Goal: Task Accomplishment & Management: Use online tool/utility

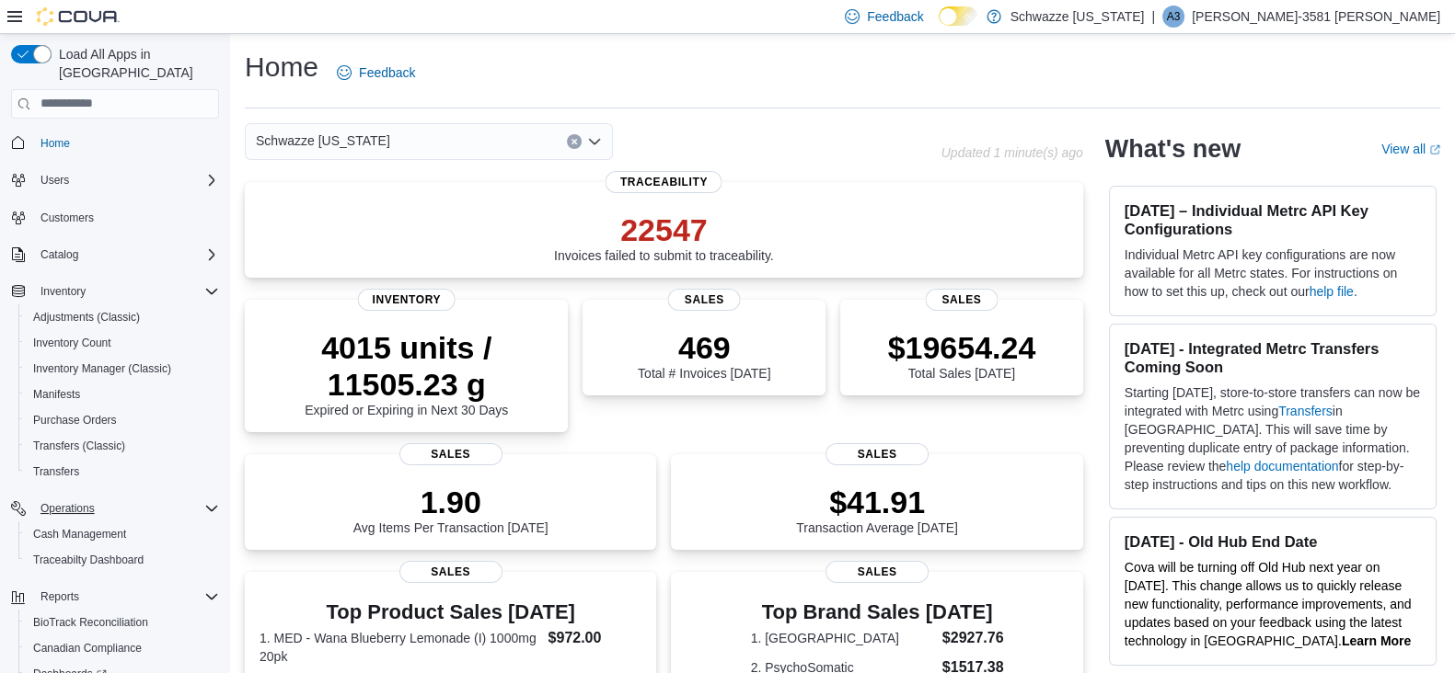
scroll to position [126, 0]
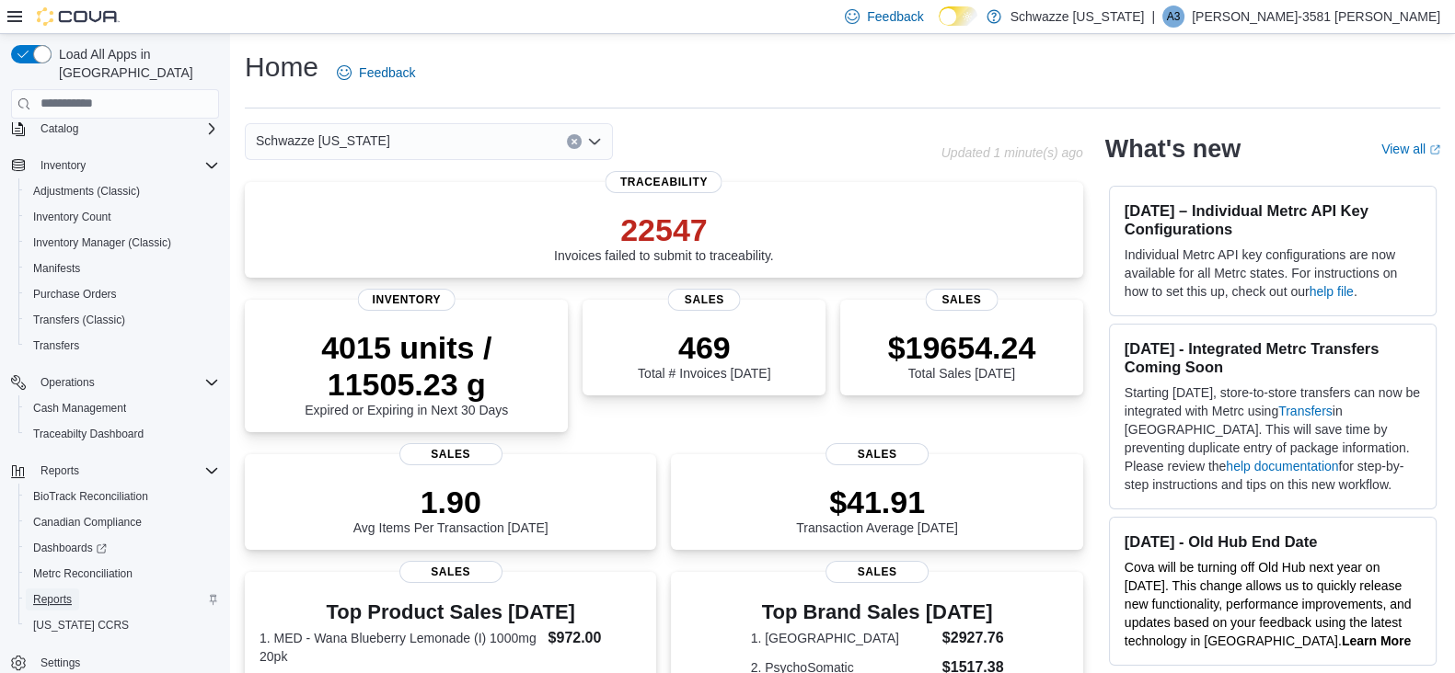
click at [54, 592] on span "Reports" at bounding box center [52, 599] width 39 height 15
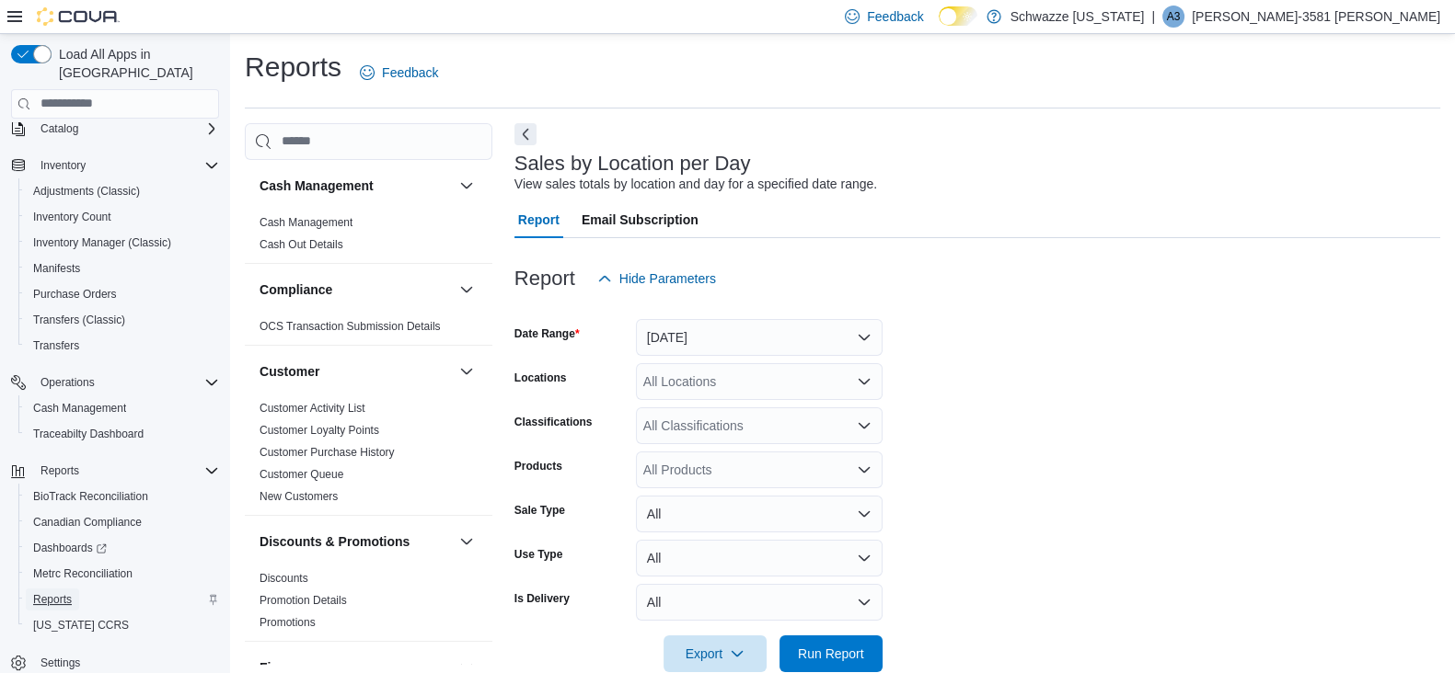
scroll to position [36, 0]
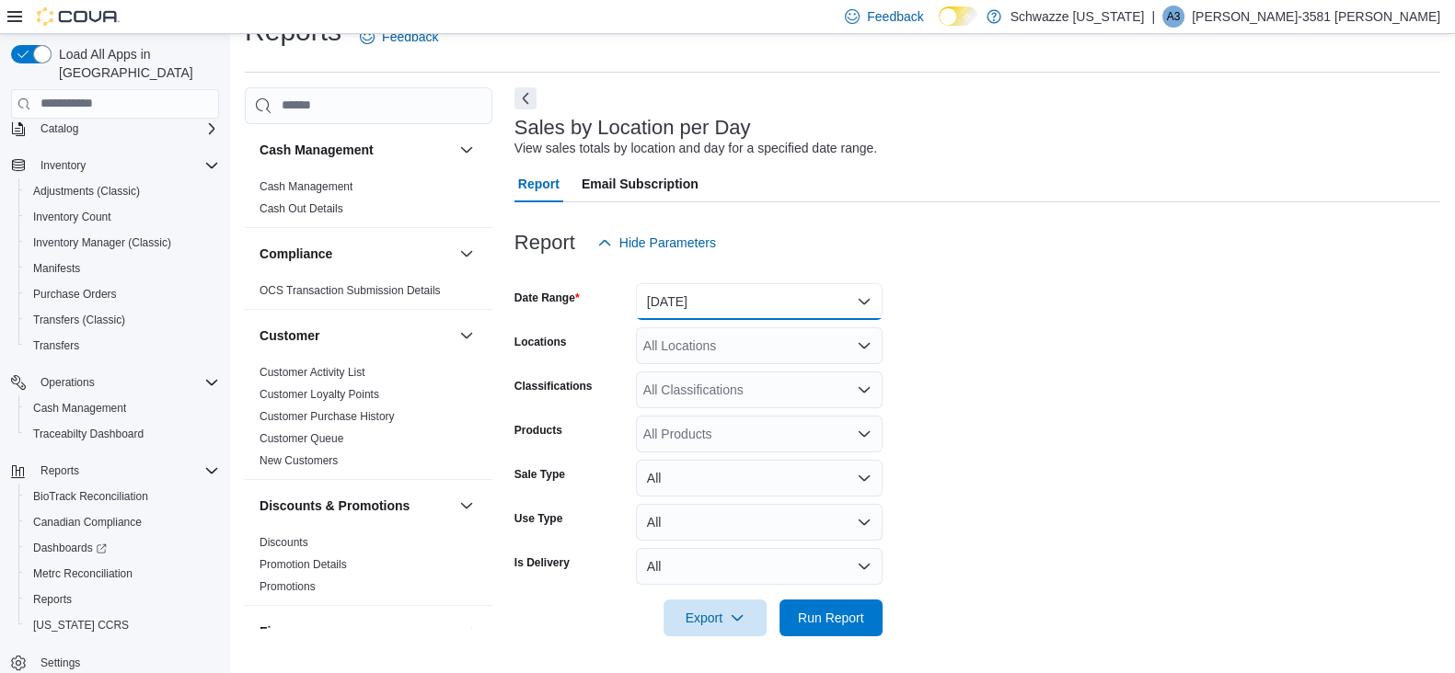
click at [712, 286] on button "Yesterday" at bounding box center [759, 301] width 247 height 37
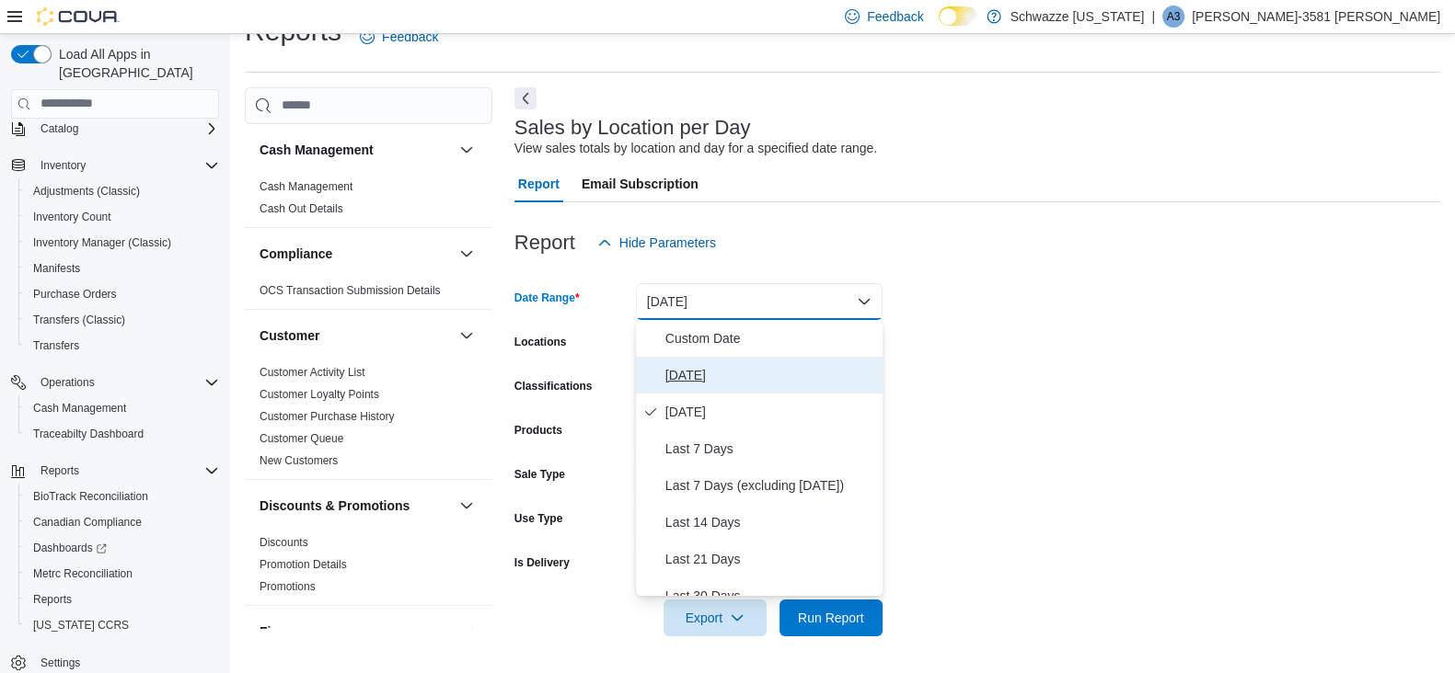
click at [682, 364] on span "Today" at bounding box center [770, 375] width 210 height 22
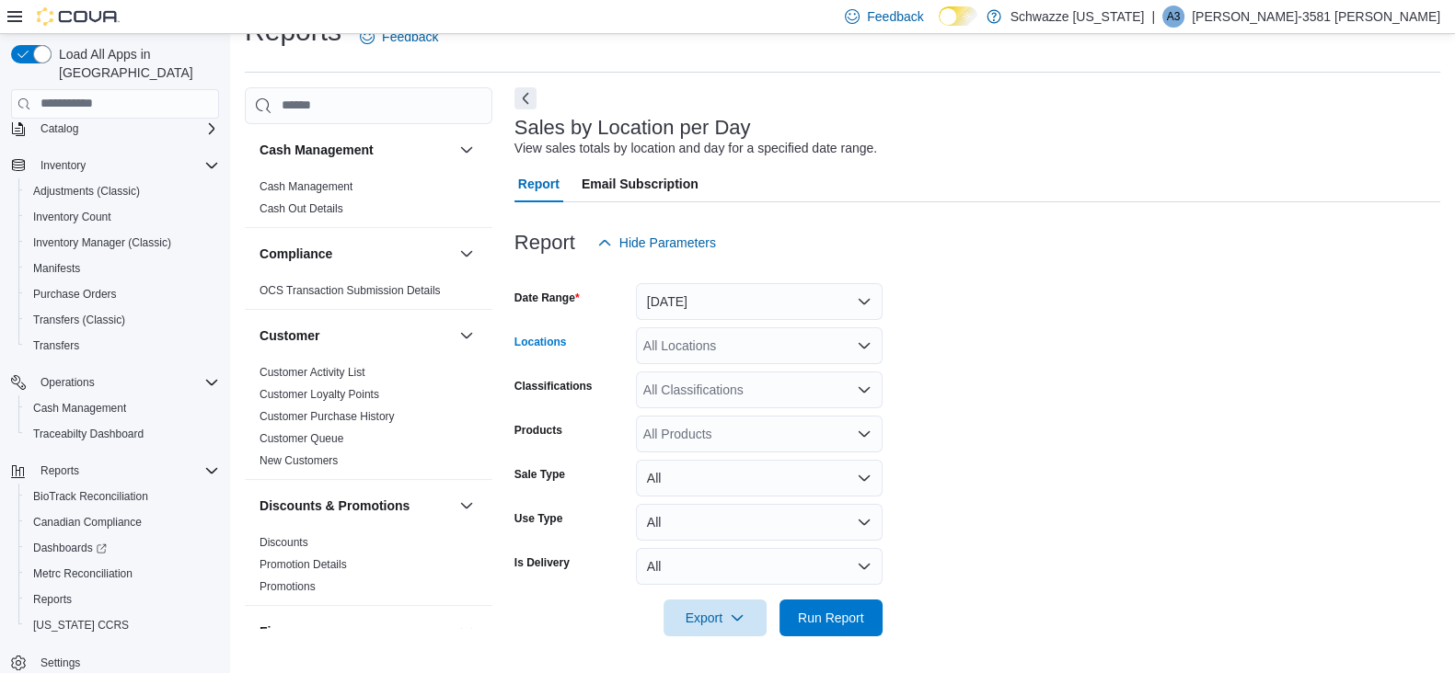
click at [700, 353] on div "All Locations" at bounding box center [759, 346] width 247 height 37
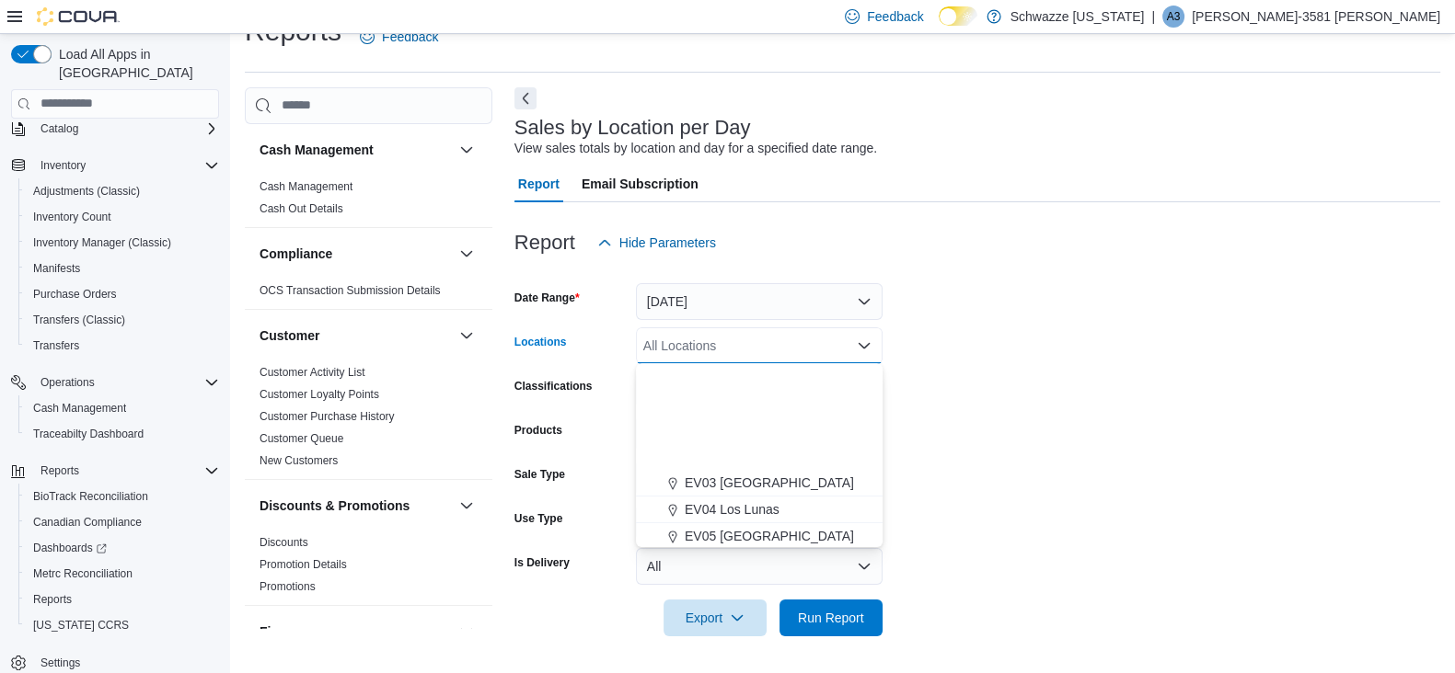
scroll to position [910, 0]
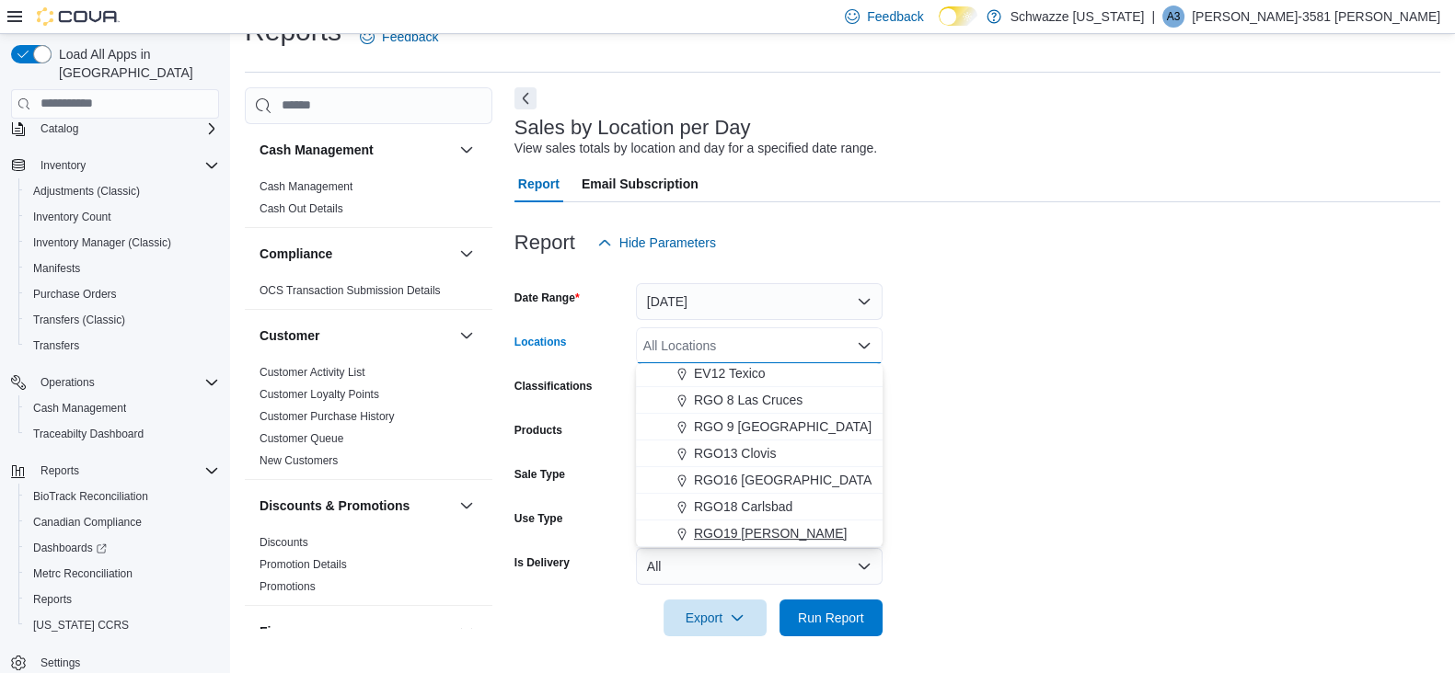
click at [739, 535] on span "RGO19 Hobbs" at bounding box center [771, 533] width 154 height 18
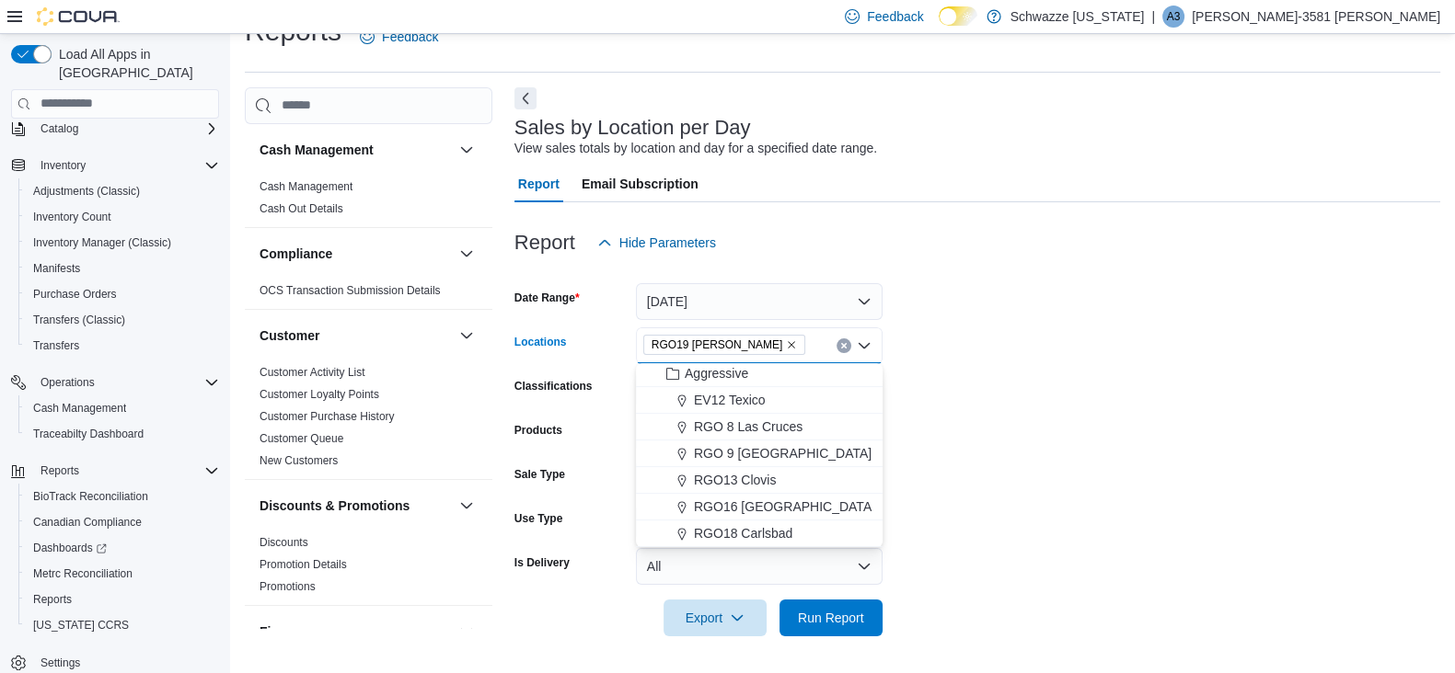
scroll to position [882, 0]
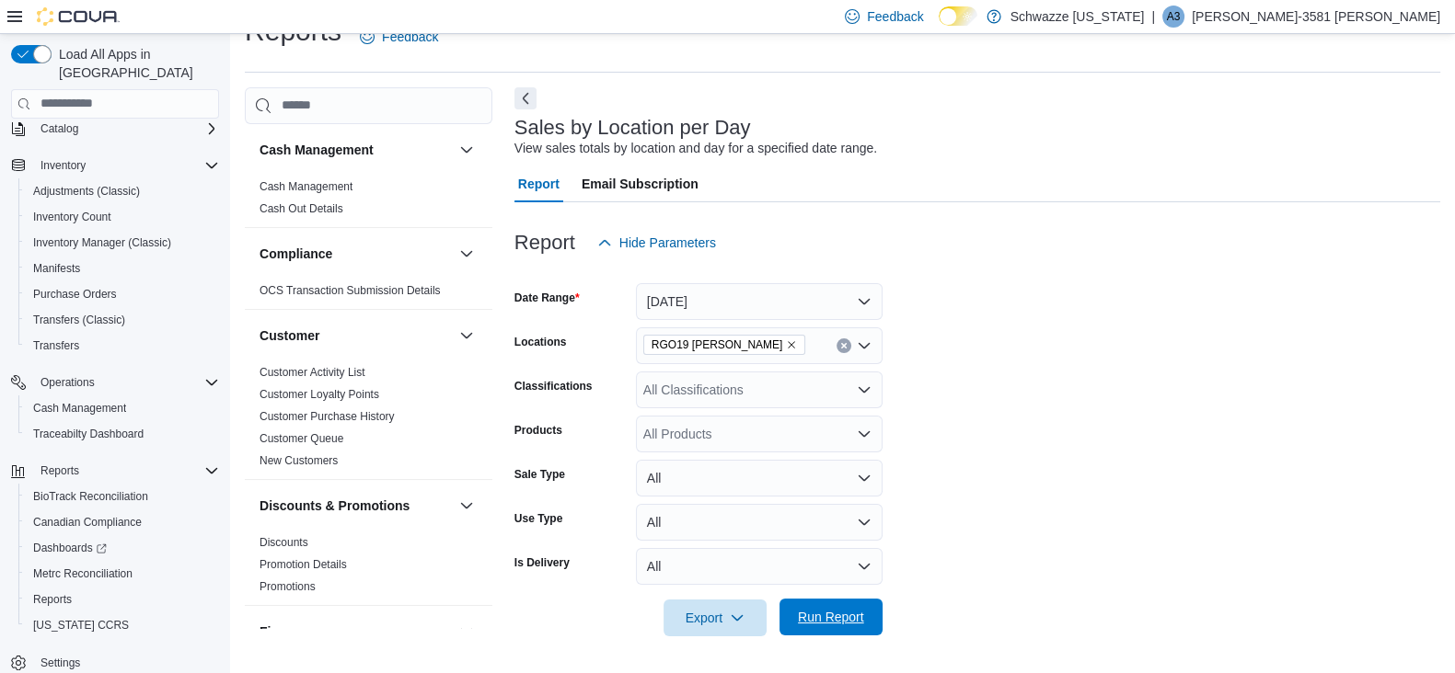
click at [839, 610] on span "Run Report" at bounding box center [831, 617] width 66 height 18
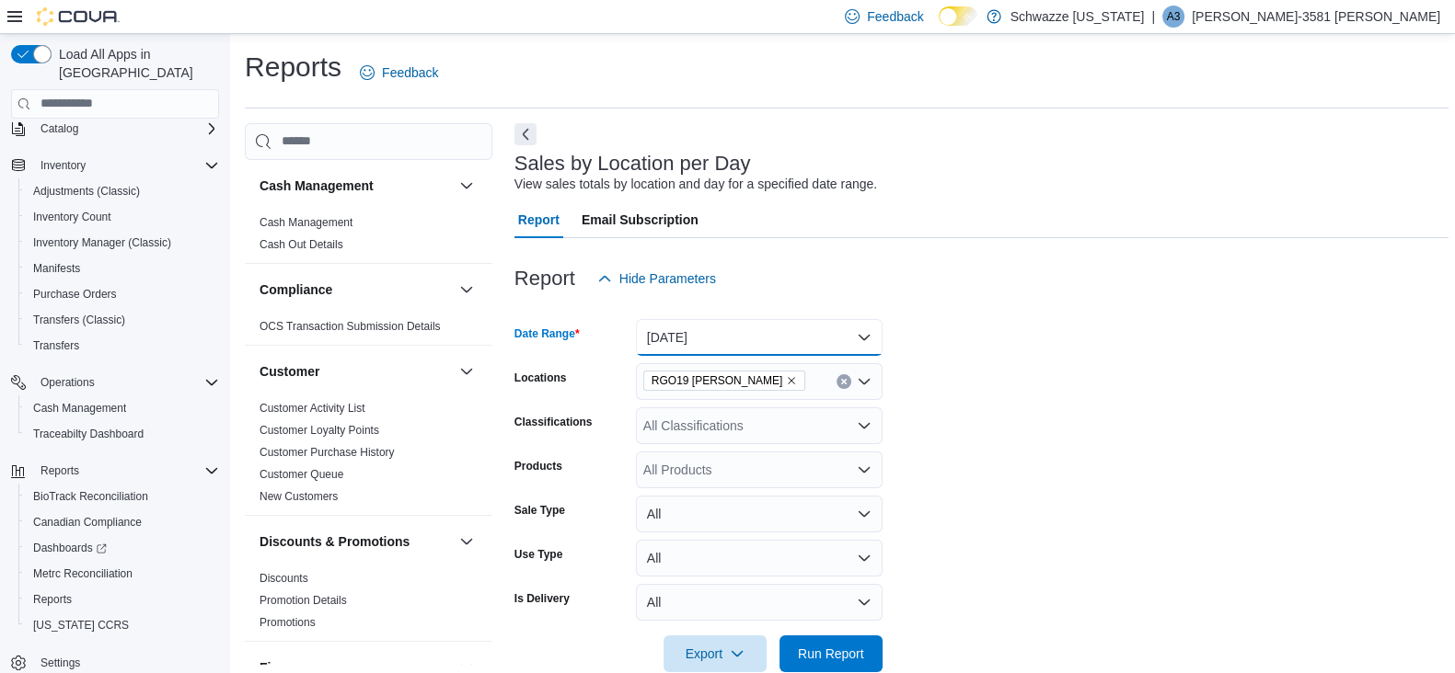
click at [682, 322] on button "Today" at bounding box center [759, 337] width 247 height 37
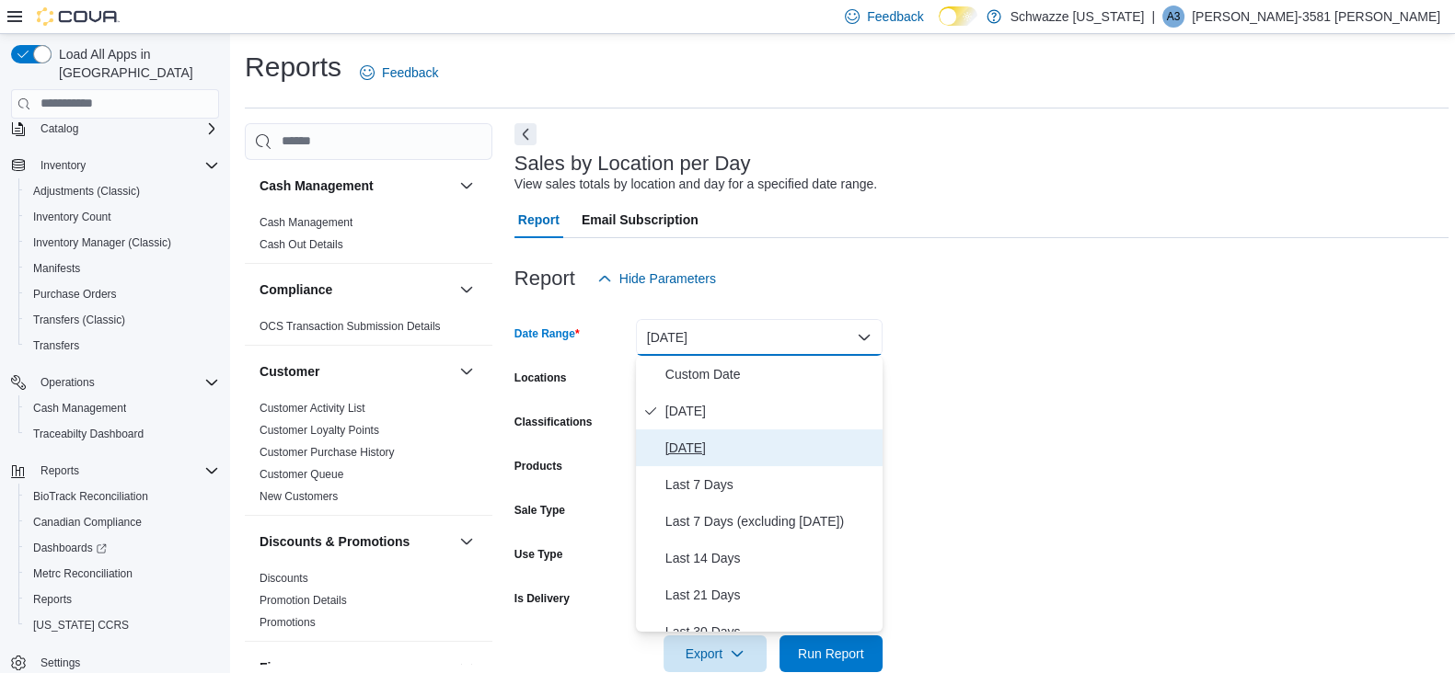
click at [684, 443] on span "Yesterday" at bounding box center [770, 448] width 210 height 22
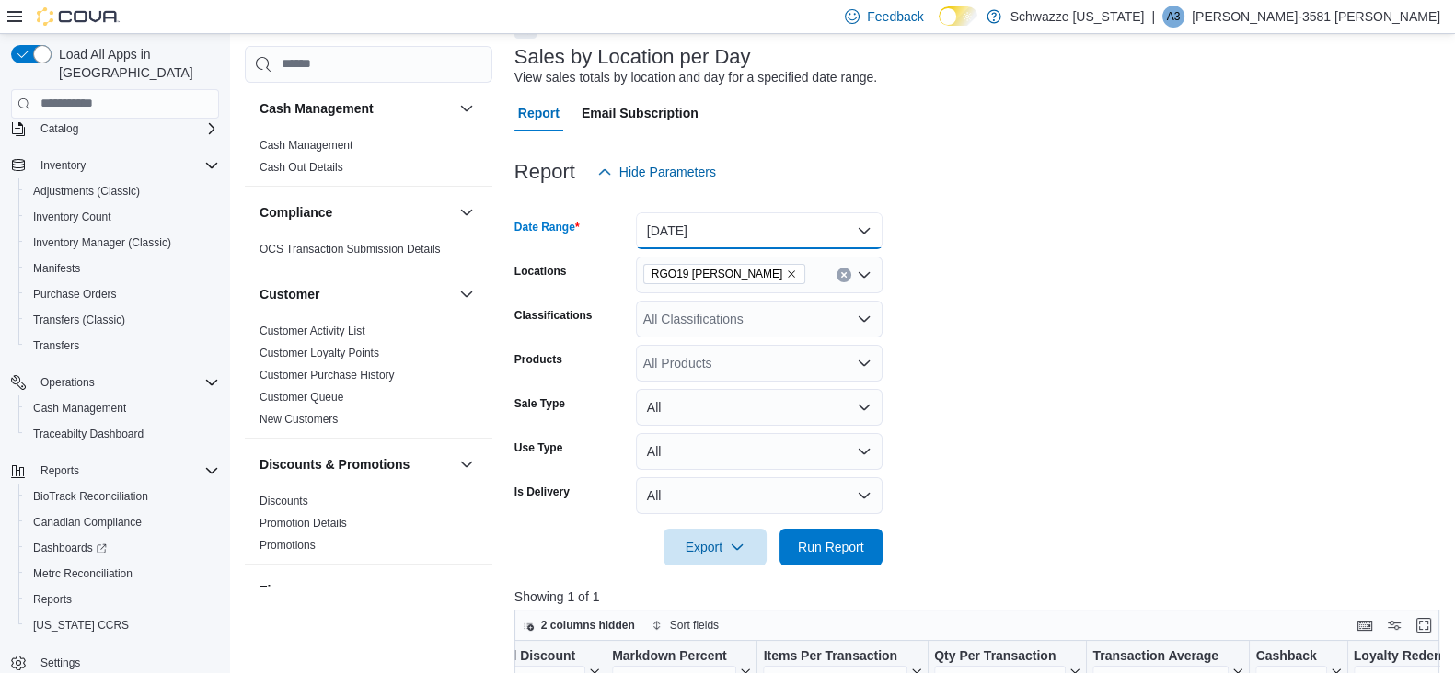
scroll to position [114, 0]
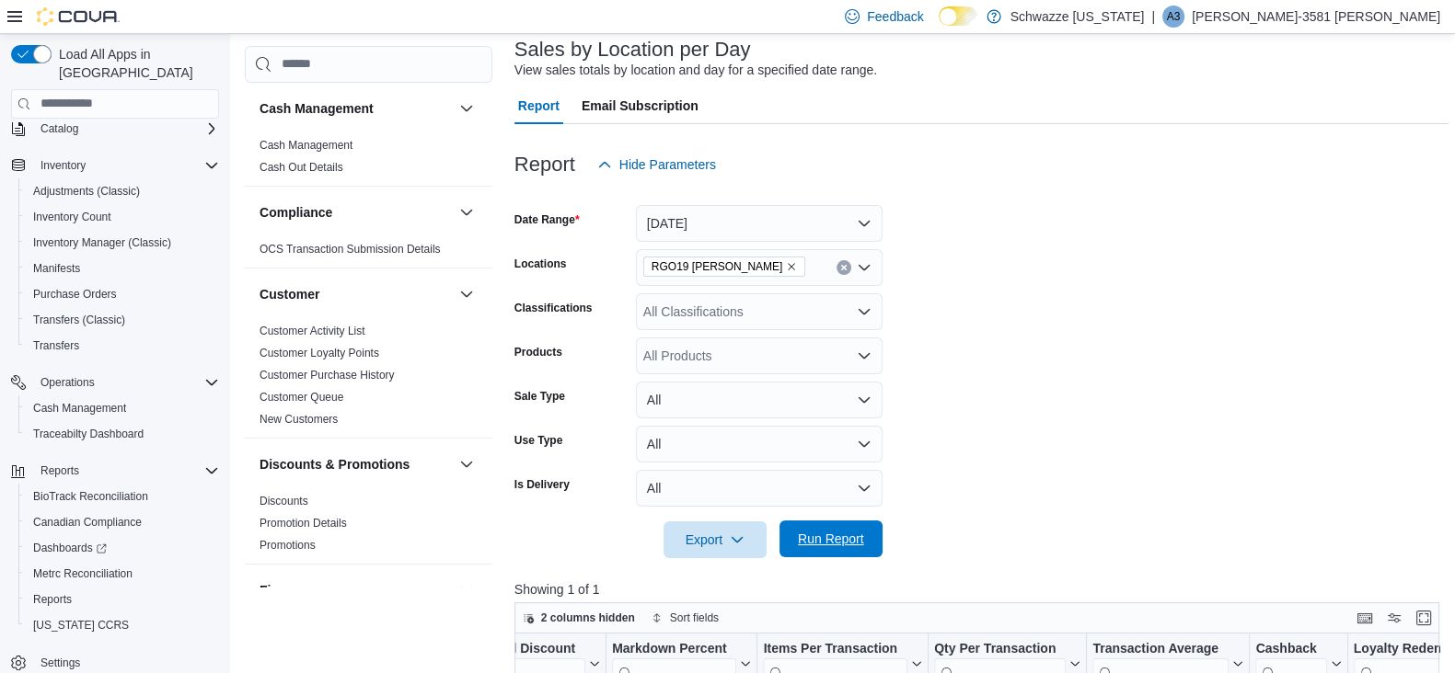
click at [796, 546] on span "Run Report" at bounding box center [830, 539] width 81 height 37
